Goal: Task Accomplishment & Management: Manage account settings

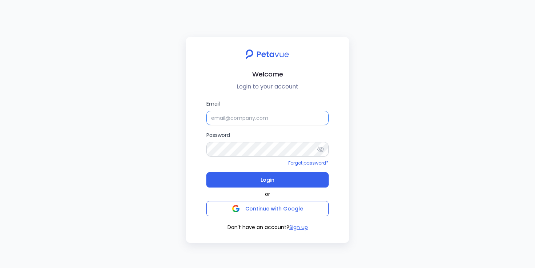
click at [218, 117] on input "Email" at bounding box center [267, 118] width 122 height 15
type input "[EMAIL_ADDRESS][DOMAIN_NAME]"
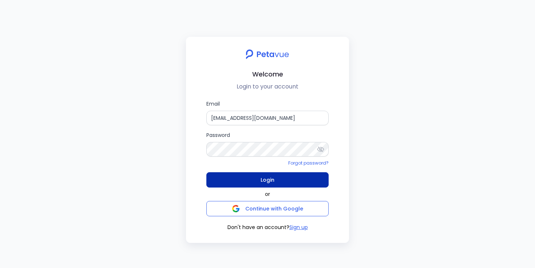
click at [261, 183] on span "Login" at bounding box center [268, 180] width 14 height 10
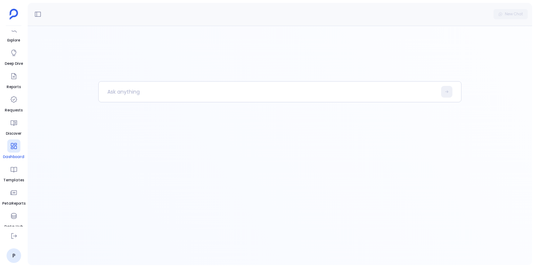
scroll to position [58, 0]
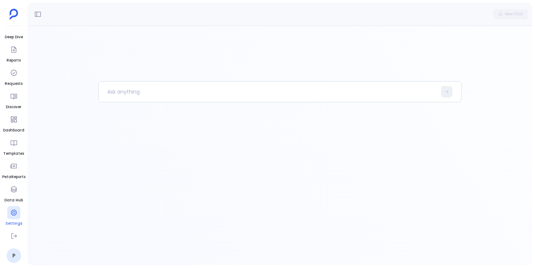
click at [13, 215] on icon at bounding box center [13, 212] width 7 height 7
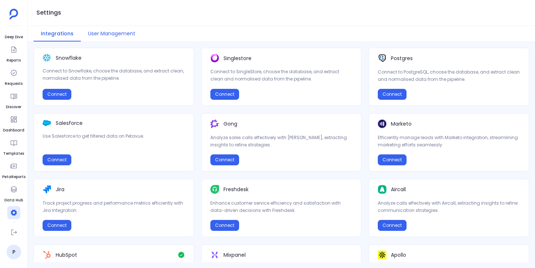
click at [114, 40] on button "User Management" at bounding box center [112, 34] width 62 height 16
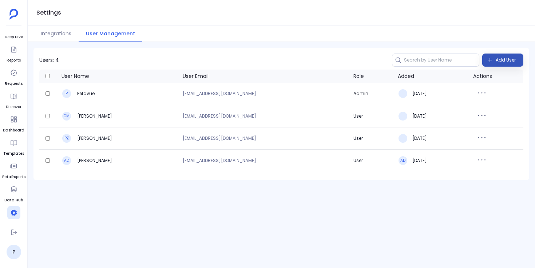
click at [501, 60] on span "Add User" at bounding box center [506, 60] width 20 height 12
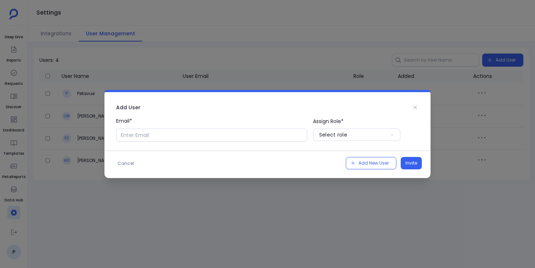
click at [247, 142] on div "Email* Assign Role* Select role" at bounding box center [267, 133] width 326 height 33
click at [245, 135] on input "Email*" at bounding box center [211, 135] width 191 height 13
type input "[EMAIL_ADDRESS][DOMAIN_NAME]"
click at [357, 139] on button "Select role" at bounding box center [356, 135] width 87 height 12
click at [345, 166] on p "User" at bounding box center [356, 164] width 87 height 12
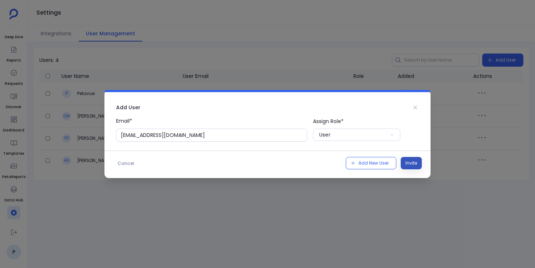
click at [411, 162] on span "Invite" at bounding box center [412, 162] width 12 height 7
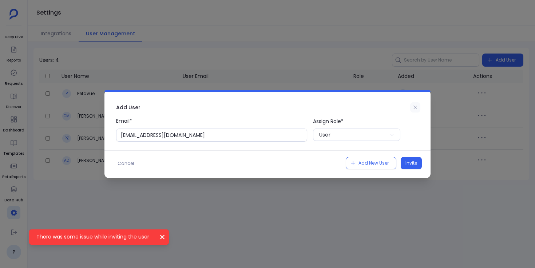
click at [414, 109] on icon at bounding box center [416, 108] width 4 height 4
